Goal: Task Accomplishment & Management: Manage account settings

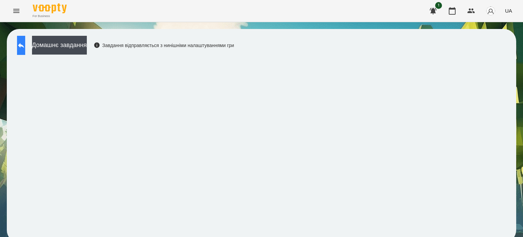
click at [25, 43] on icon at bounding box center [21, 45] width 8 height 8
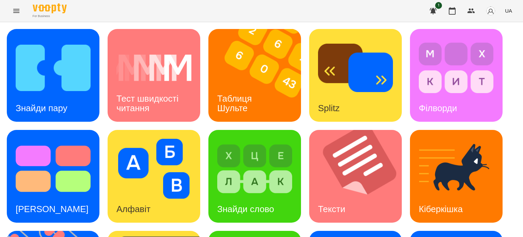
click at [15, 9] on icon "Menu" at bounding box center [16, 11] width 6 height 4
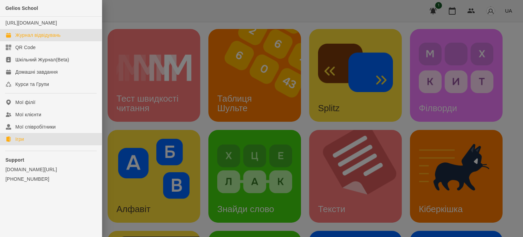
click at [48, 38] on div "Журнал відвідувань" at bounding box center [37, 35] width 45 height 7
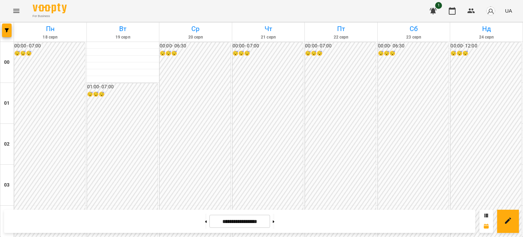
scroll to position [680, 0]
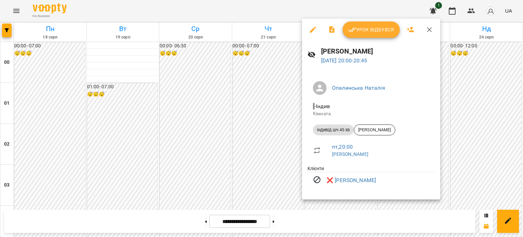
click at [281, 121] on div at bounding box center [261, 118] width 523 height 237
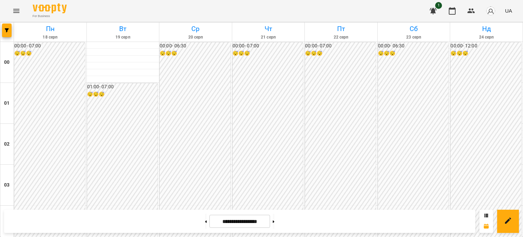
scroll to position [374, 0]
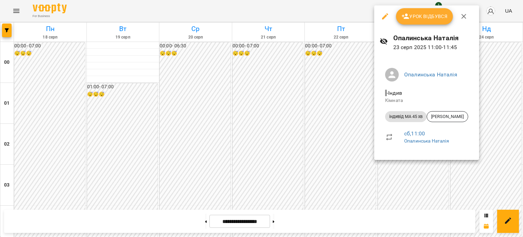
click at [399, 193] on div at bounding box center [261, 118] width 523 height 237
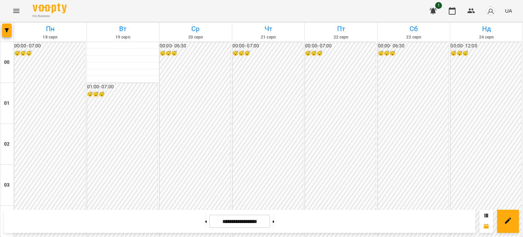
scroll to position [680, 0]
click at [274, 220] on button at bounding box center [274, 221] width 2 height 15
click at [205, 222] on icon at bounding box center [206, 221] width 2 height 3
type input "**********"
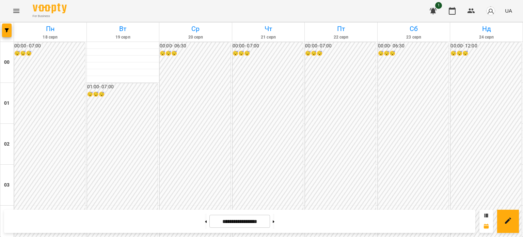
scroll to position [680, 0]
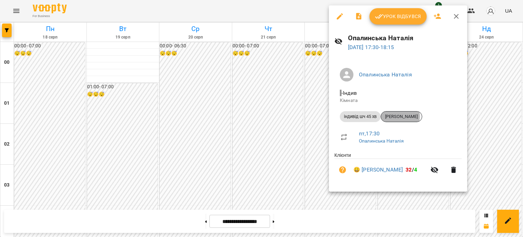
click at [399, 116] on span "[PERSON_NAME]" at bounding box center [401, 116] width 41 height 6
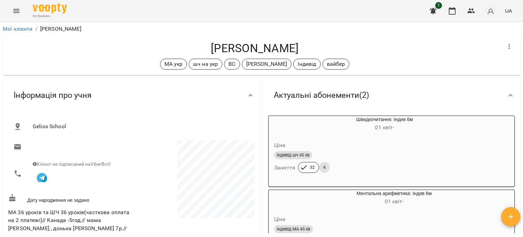
click at [15, 9] on icon "Menu" at bounding box center [16, 11] width 6 height 4
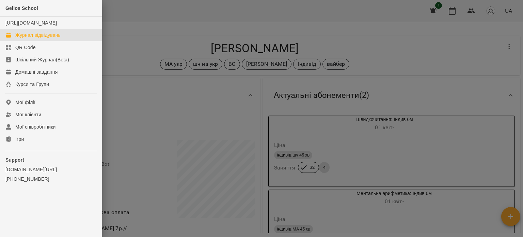
click at [44, 38] on div "Журнал відвідувань" at bounding box center [37, 35] width 45 height 7
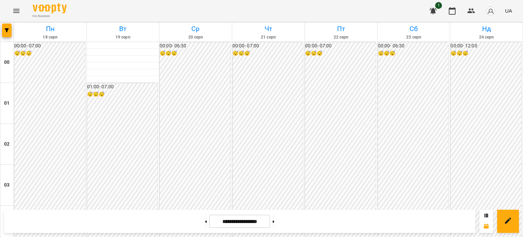
scroll to position [305, 0]
click at [15, 11] on icon "Menu" at bounding box center [16, 11] width 8 height 8
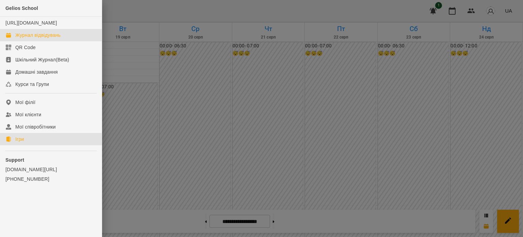
click at [26, 145] on link "Ігри" at bounding box center [51, 139] width 102 height 12
